Goal: Task Accomplishment & Management: Complete application form

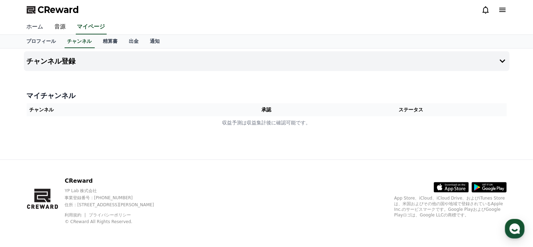
click at [37, 29] on link "ホーム" at bounding box center [35, 27] width 28 height 15
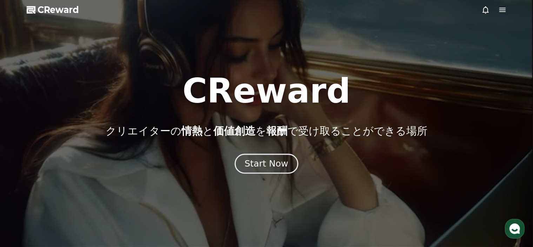
click at [273, 166] on div "Start Now" at bounding box center [266, 164] width 43 height 12
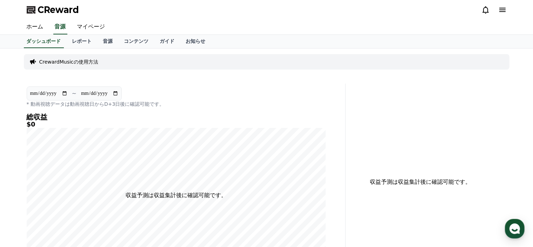
click at [85, 64] on p "CrewardMusicの使用方法" at bounding box center [68, 61] width 59 height 7
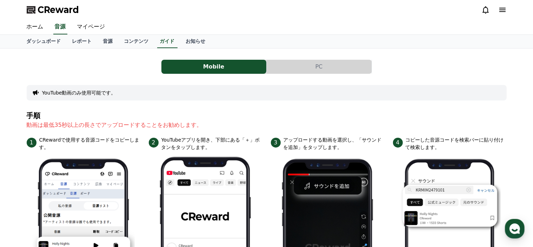
click at [333, 64] on button "PC" at bounding box center [319, 67] width 105 height 14
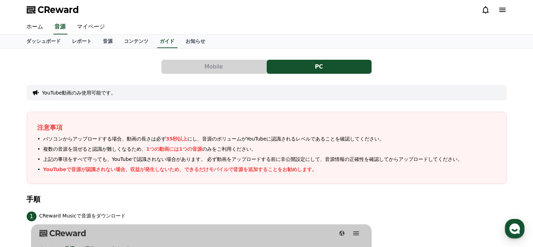
scroll to position [35, 0]
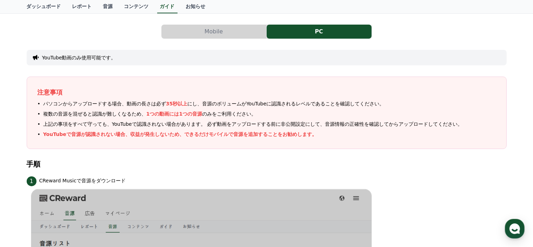
click at [234, 33] on button "Mobile" at bounding box center [213, 32] width 105 height 14
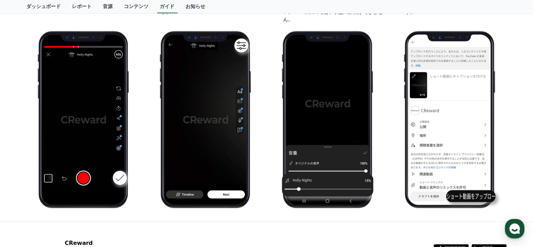
scroll to position [316, 0]
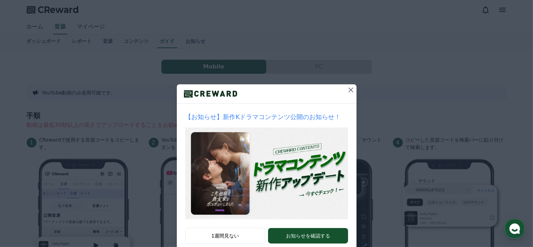
click at [347, 91] on icon at bounding box center [351, 90] width 8 height 8
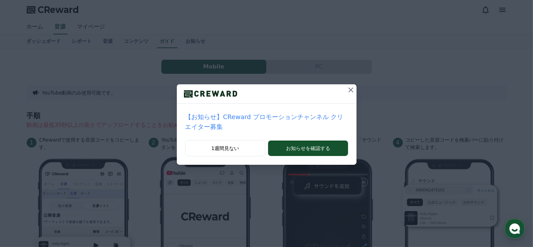
click at [347, 90] on icon at bounding box center [351, 90] width 8 height 8
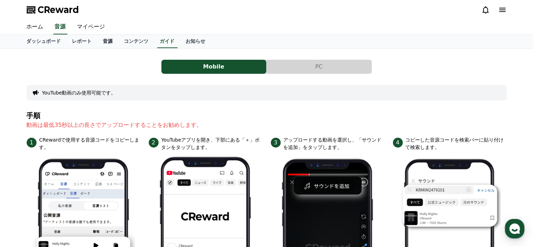
click at [98, 41] on link "音源" at bounding box center [108, 41] width 21 height 13
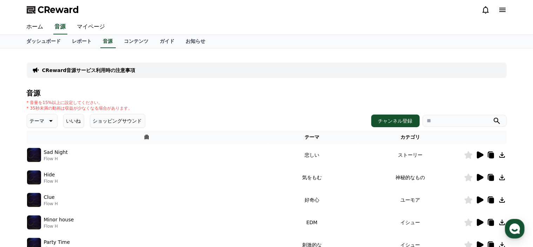
click at [503, 154] on icon at bounding box center [502, 155] width 6 height 6
click at [468, 155] on icon at bounding box center [468, 155] width 8 height 8
click at [502, 12] on icon at bounding box center [502, 10] width 8 height 8
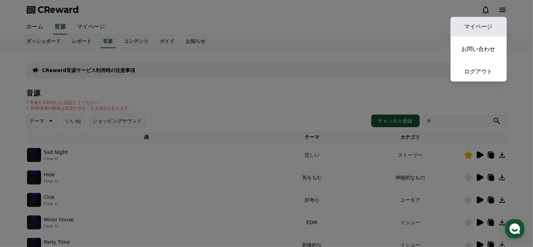
click at [487, 25] on link "マイページ" at bounding box center [478, 27] width 56 height 20
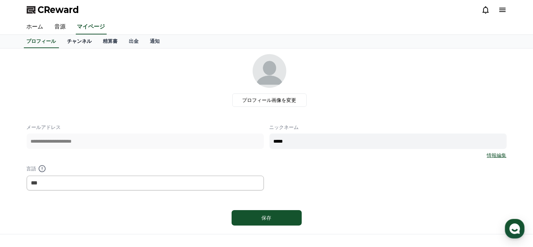
click at [74, 42] on link "チャンネル" at bounding box center [80, 41] width 36 height 13
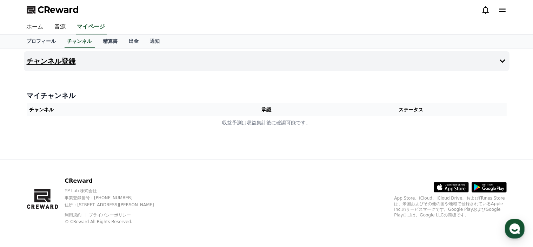
click at [502, 63] on icon at bounding box center [502, 61] width 8 height 8
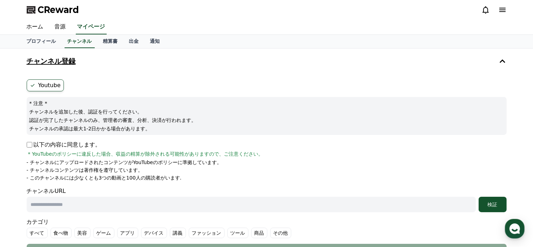
scroll to position [70, 0]
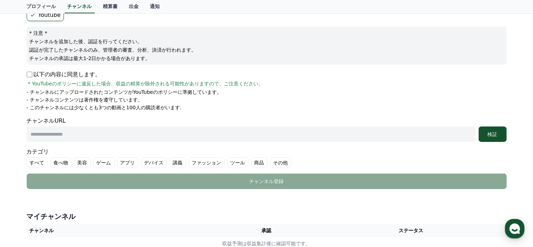
click at [97, 129] on input "text" at bounding box center [251, 133] width 449 height 15
paste input "**********"
type input "**********"
click at [57, 162] on label "食べ物" at bounding box center [61, 162] width 21 height 11
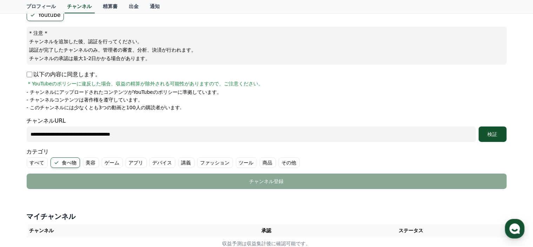
scroll to position [105, 0]
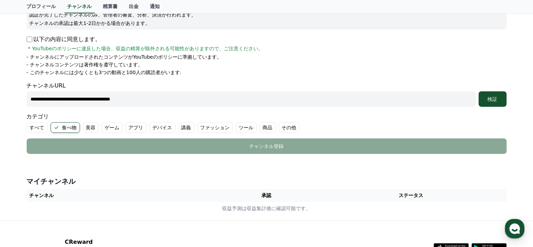
click at [279, 129] on label "その他" at bounding box center [289, 127] width 21 height 11
click at [491, 100] on div "検証" at bounding box center [492, 98] width 22 height 7
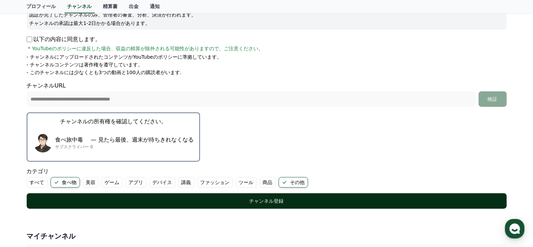
click at [275, 204] on button "チャンネル登録" at bounding box center [267, 200] width 480 height 15
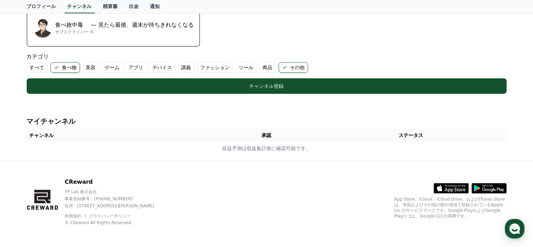
scroll to position [150, 0]
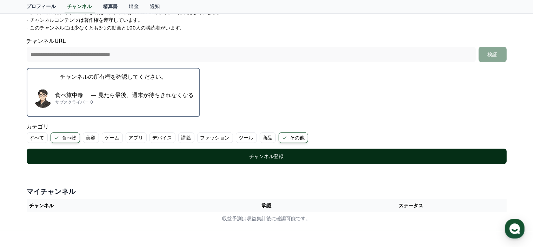
click at [261, 158] on div "チャンネル登録" at bounding box center [267, 156] width 452 height 7
click at [263, 155] on div "チャンネル登録" at bounding box center [267, 156] width 452 height 7
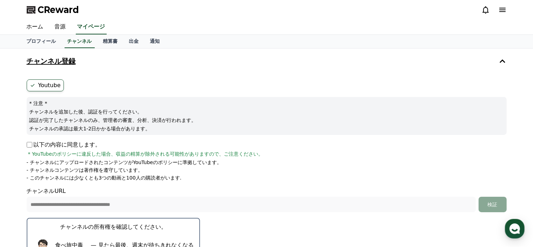
scroll to position [70, 0]
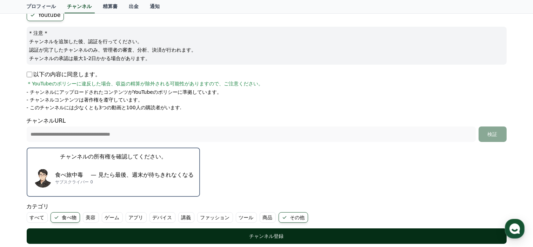
click at [283, 234] on div "チャンネル登録" at bounding box center [267, 235] width 452 height 7
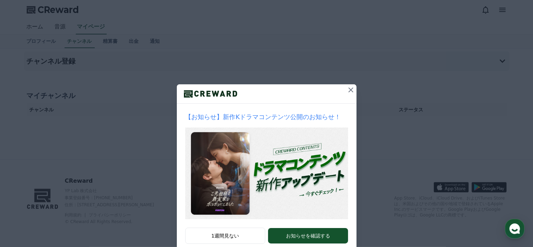
click at [348, 90] on icon at bounding box center [350, 89] width 5 height 5
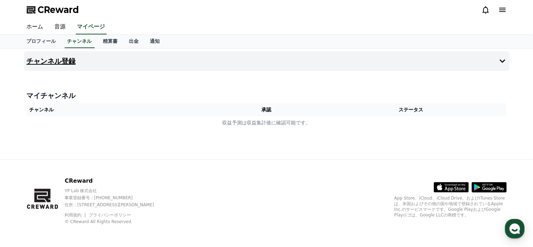
click at [503, 61] on icon at bounding box center [502, 61] width 8 height 8
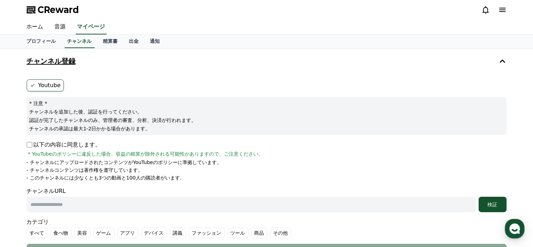
scroll to position [105, 0]
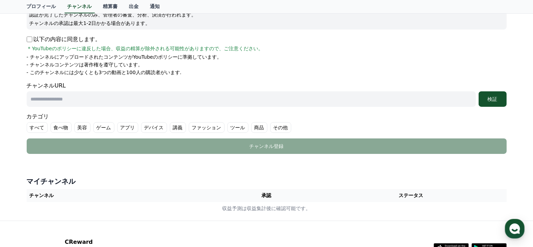
click at [201, 98] on input "text" at bounding box center [251, 98] width 449 height 15
paste input "**********"
type input "**********"
click at [493, 101] on div "検証" at bounding box center [492, 98] width 22 height 7
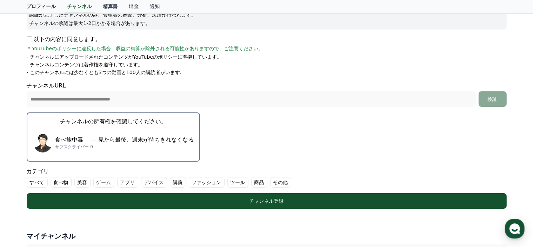
click at [59, 181] on label "食べ物" at bounding box center [61, 182] width 21 height 11
click at [279, 179] on label "その他" at bounding box center [289, 182] width 21 height 11
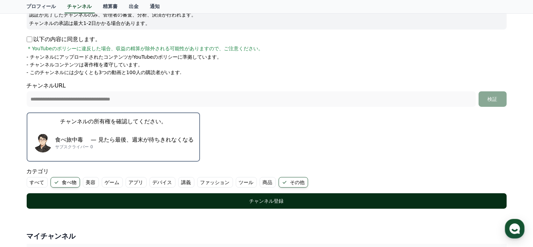
click at [265, 198] on div "チャンネル登録" at bounding box center [267, 200] width 452 height 7
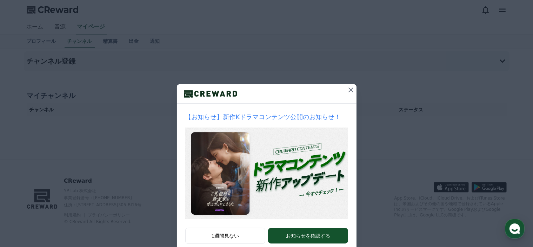
click at [347, 92] on icon at bounding box center [351, 90] width 8 height 8
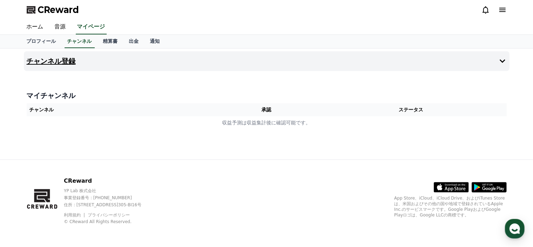
click at [497, 60] on button "チャンネル登録" at bounding box center [267, 61] width 486 height 20
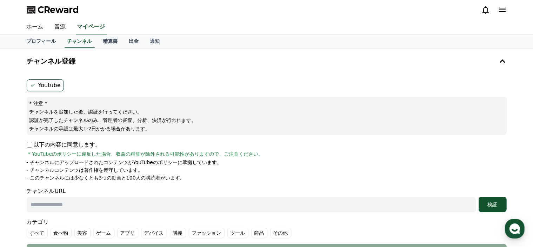
click at [107, 208] on input "text" at bounding box center [251, 203] width 449 height 15
paste input "**********"
type input "**********"
click at [490, 206] on div "検証" at bounding box center [492, 204] width 22 height 7
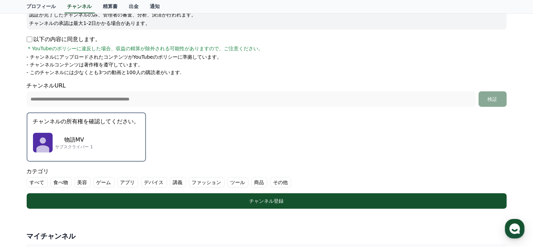
scroll to position [140, 0]
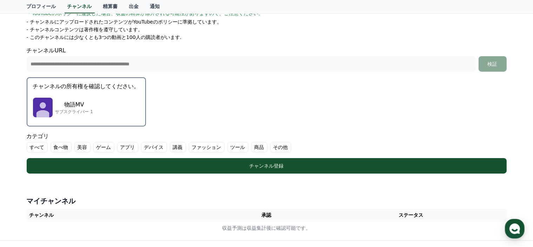
click at [53, 144] on label "食べ物" at bounding box center [61, 147] width 21 height 11
click at [279, 147] on label "その他" at bounding box center [289, 147] width 21 height 11
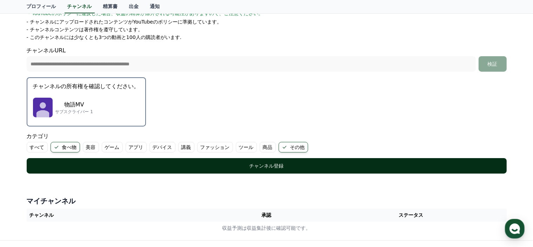
click at [264, 167] on div "チャンネル登録" at bounding box center [267, 165] width 452 height 7
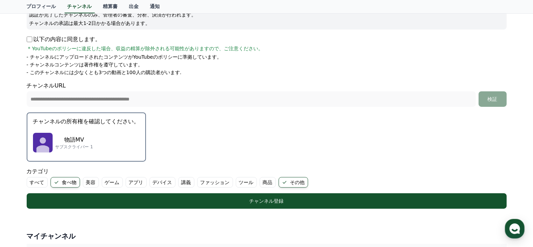
scroll to position [35, 0]
